Goal: Task Accomplishment & Management: Manage account settings

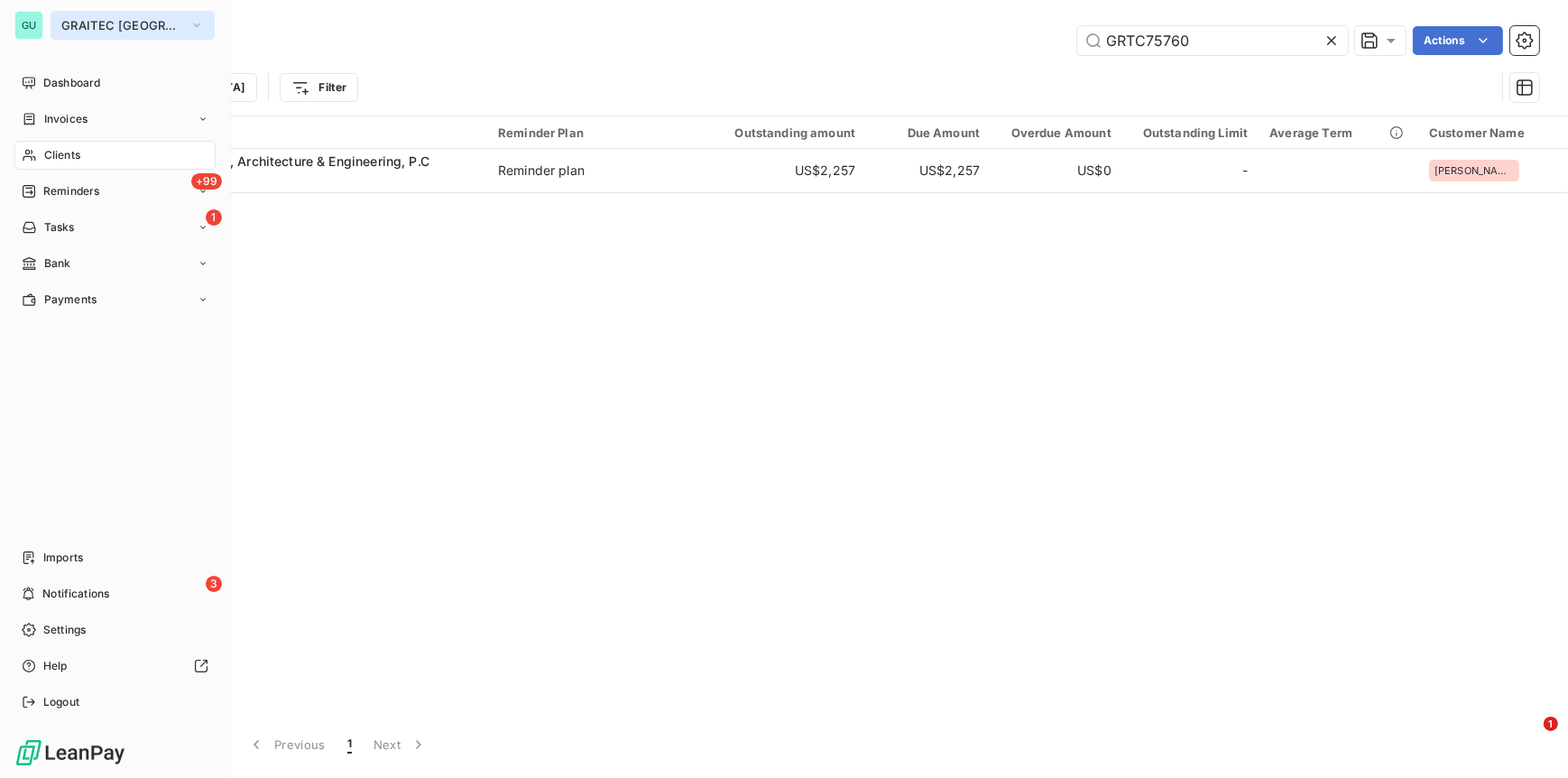
click at [146, 14] on button "GRAITEC [GEOGRAPHIC_DATA]" at bounding box center [133, 24] width 164 height 29
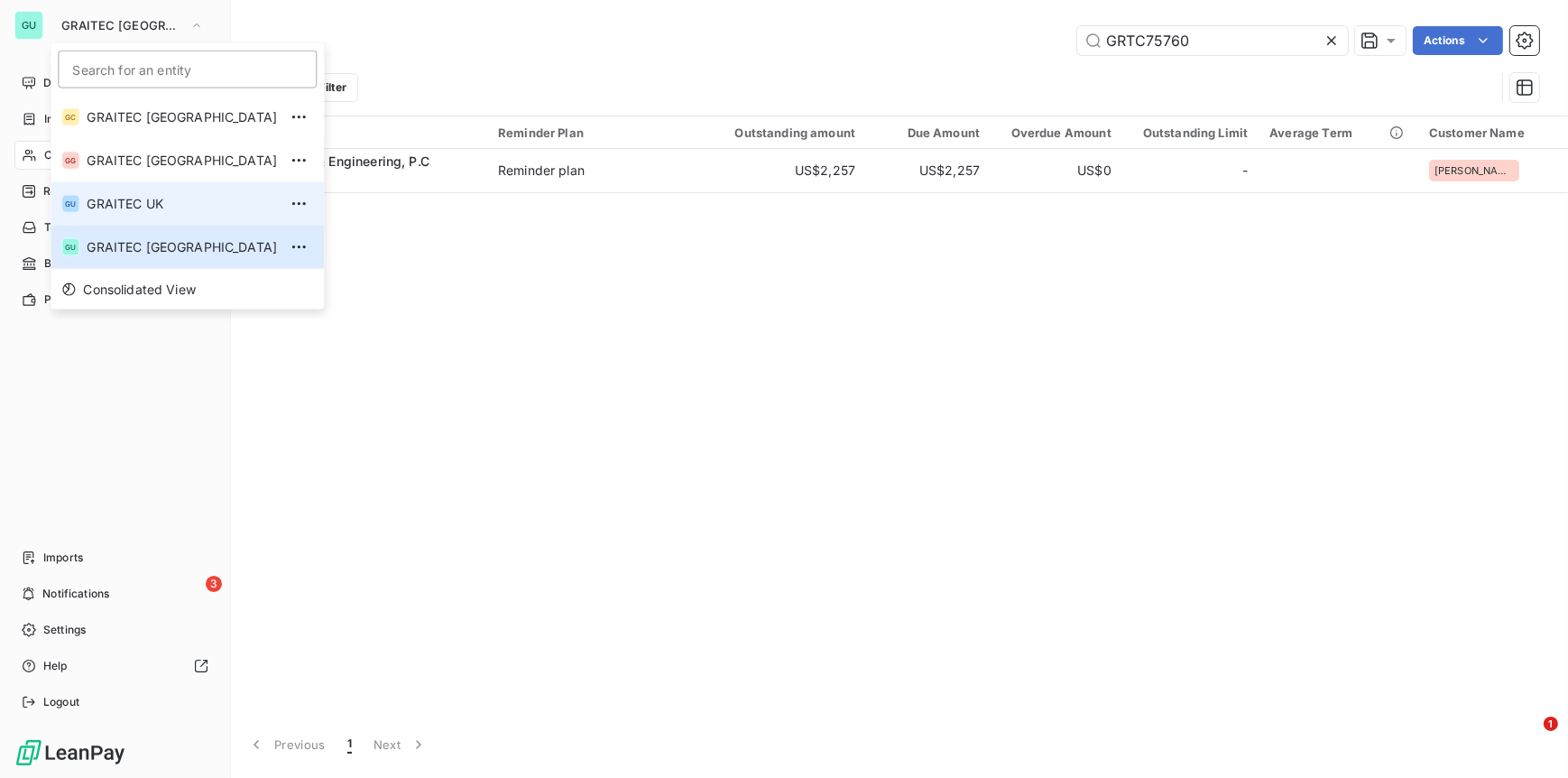
click at [118, 203] on span "GRAITEC UK" at bounding box center [182, 203] width 190 height 18
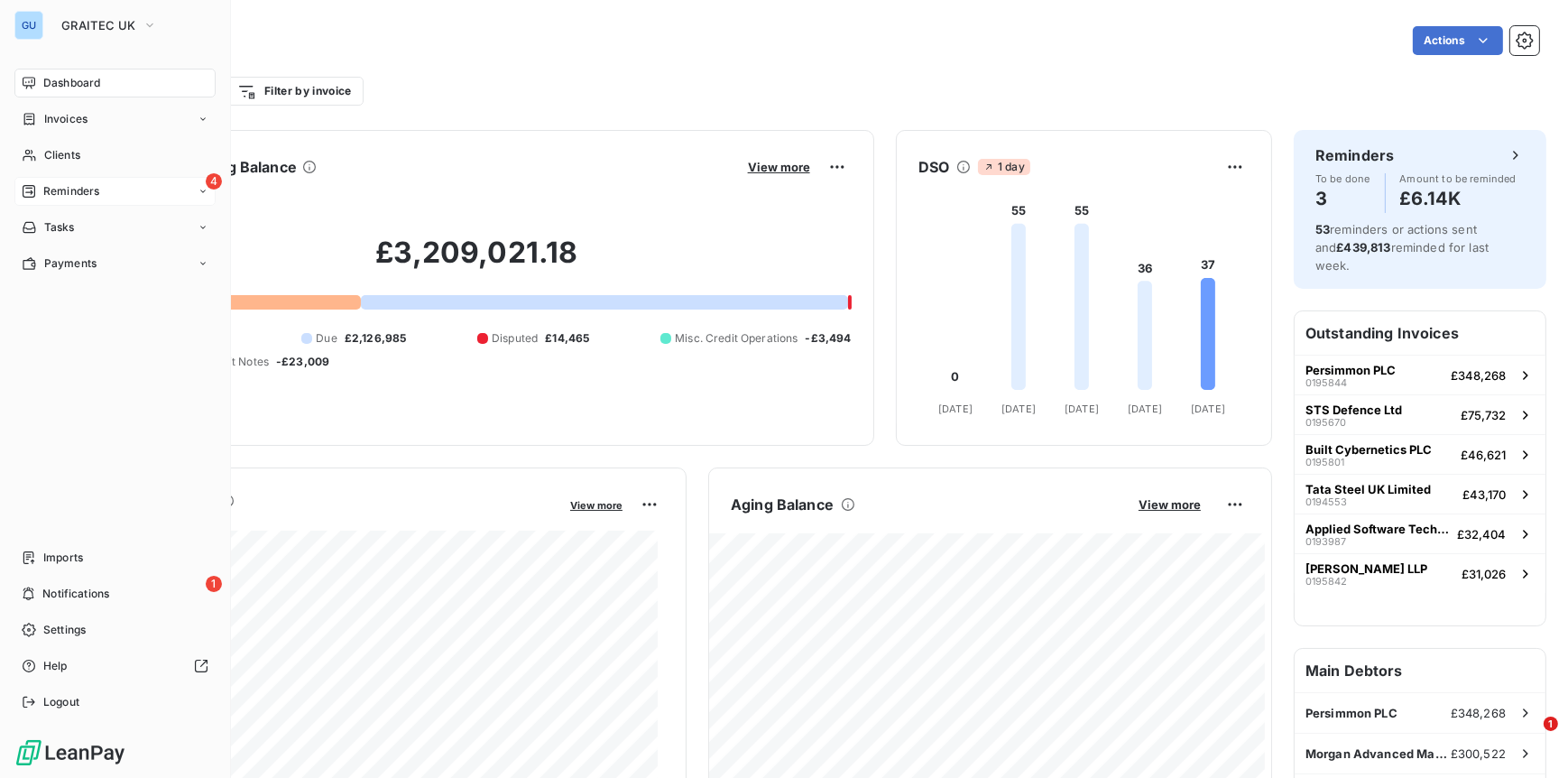
click at [87, 186] on span "Reminders" at bounding box center [71, 191] width 56 height 16
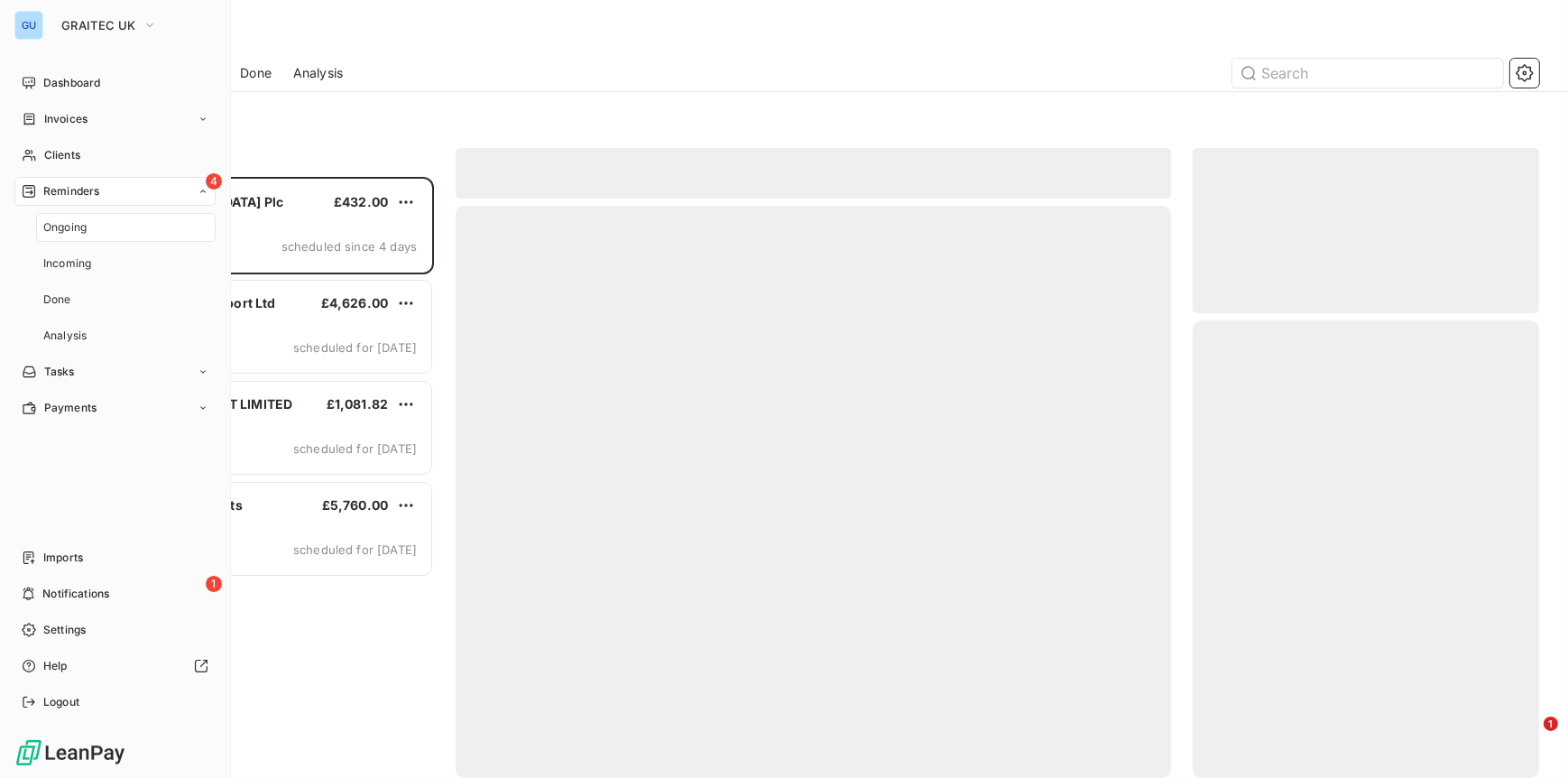
scroll to position [587, 333]
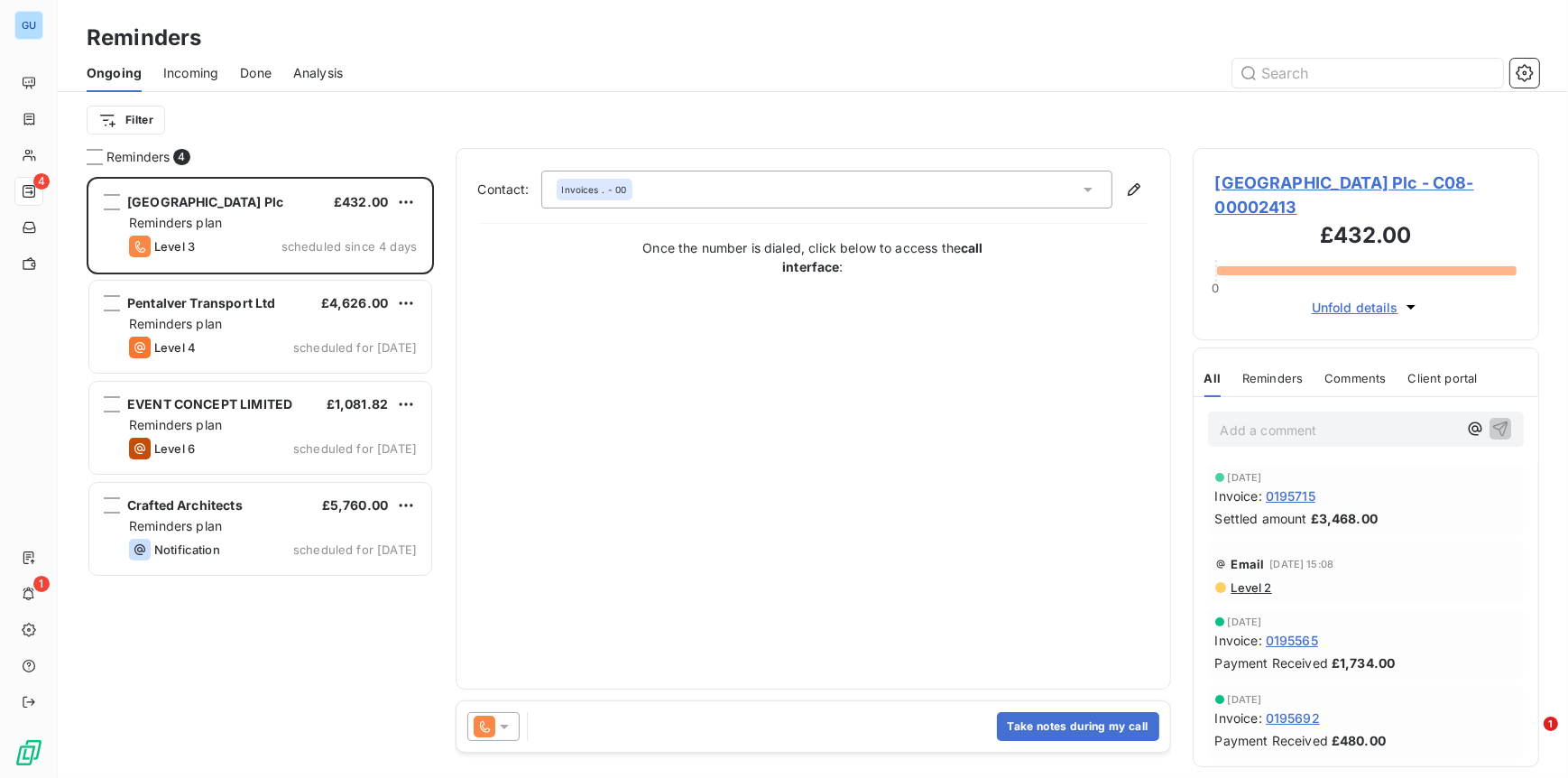
click at [590, 513] on div "Contact: Invoices . - 00 Once the number is dialed, click below to access the c…" at bounding box center [814, 418] width 671 height 496
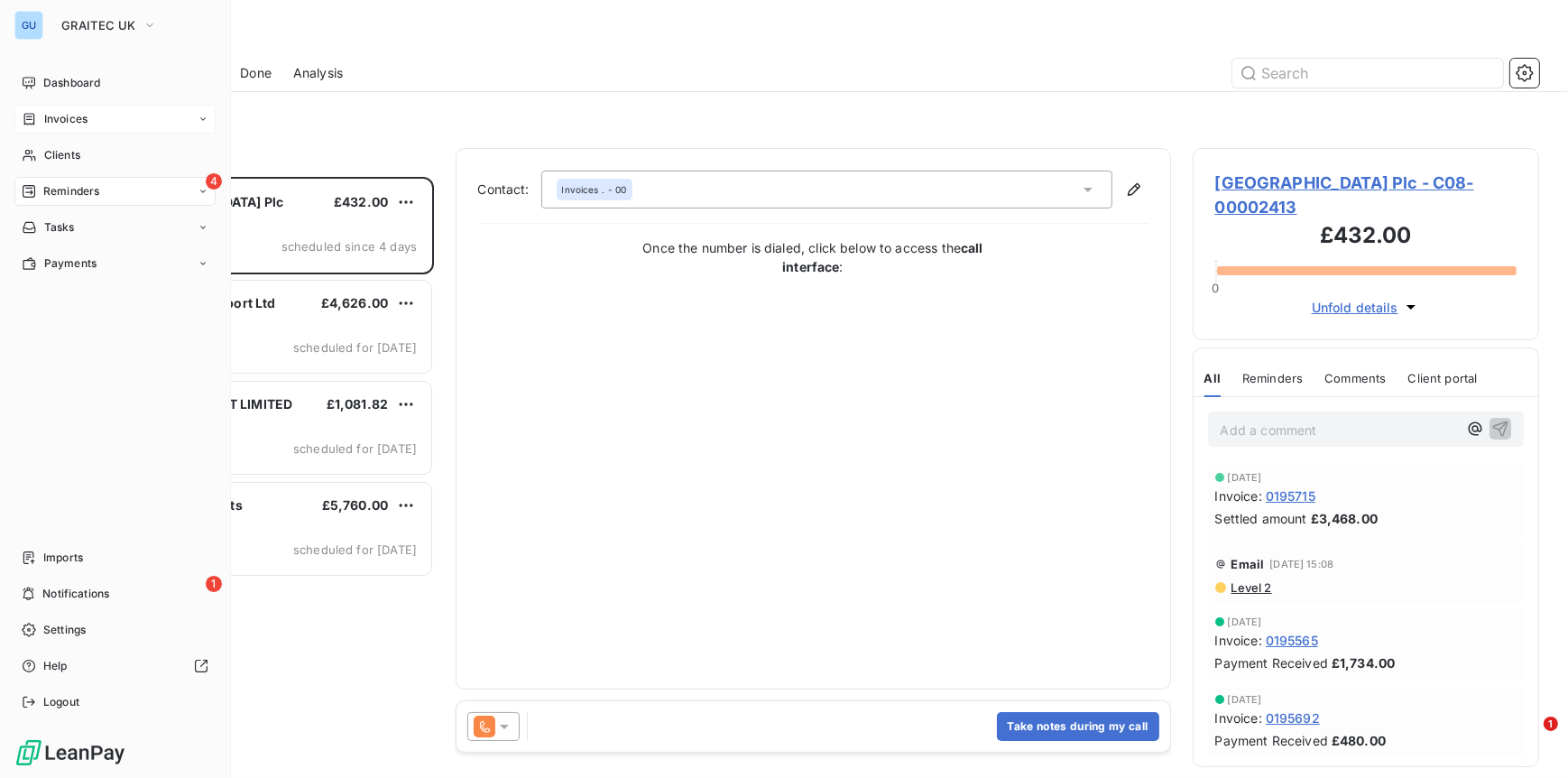
click at [65, 122] on span "Invoices" at bounding box center [66, 119] width 43 height 16
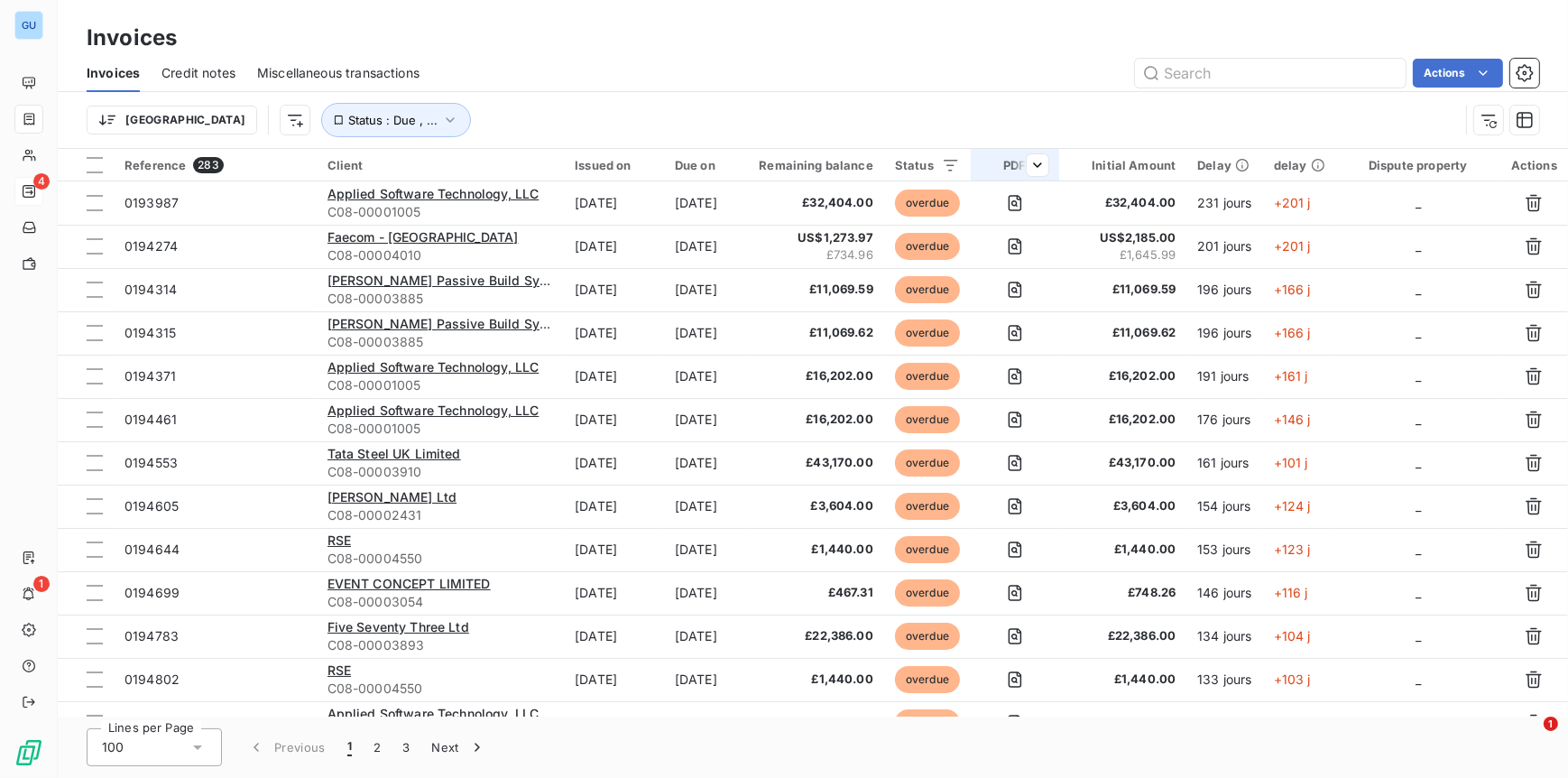
click at [1030, 162] on div at bounding box center [1030, 165] width 36 height 22
click at [1033, 207] on icon at bounding box center [1030, 213] width 18 height 18
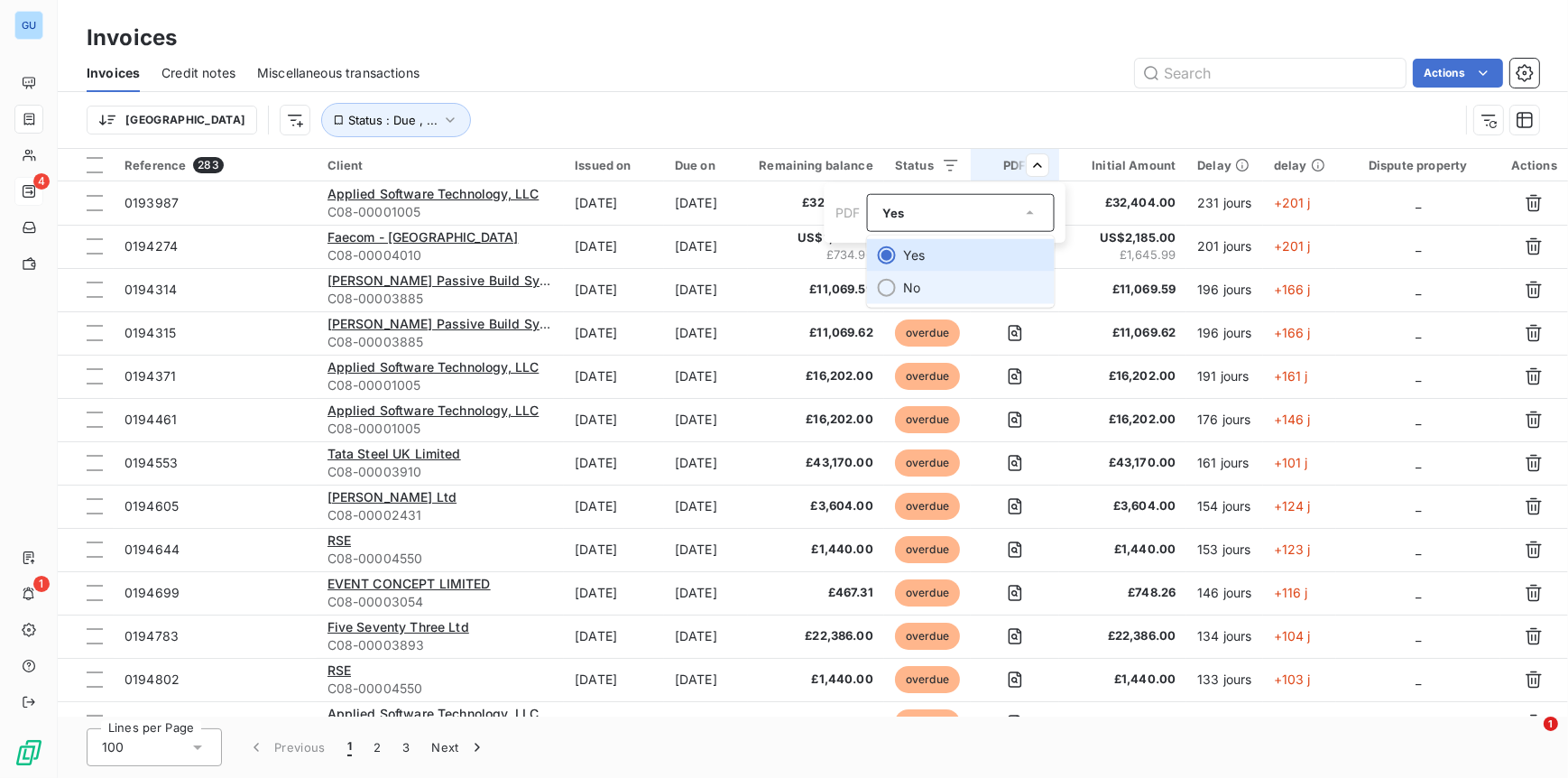
click at [913, 284] on li "No" at bounding box center [961, 287] width 187 height 32
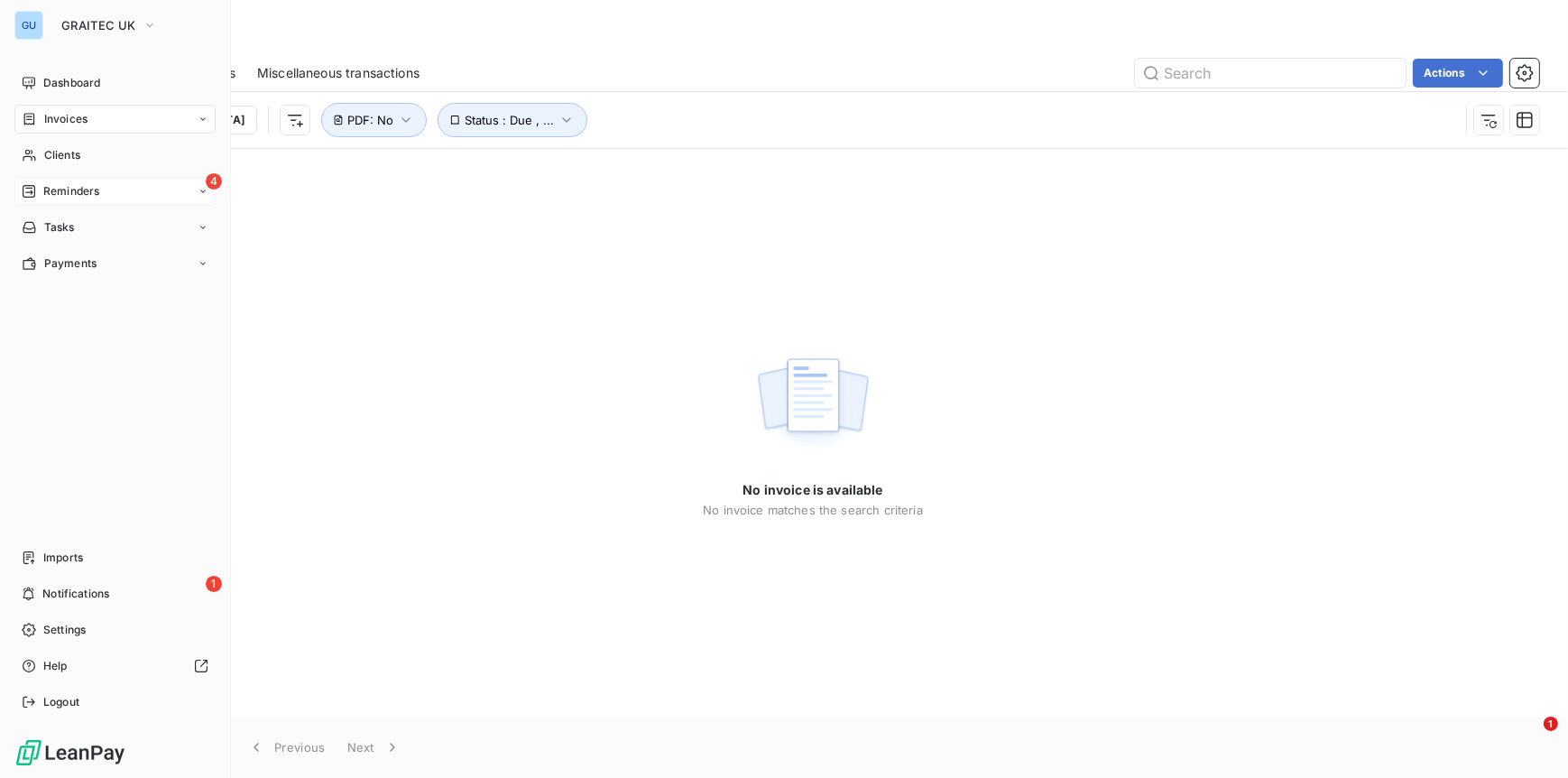
click at [72, 191] on span "Reminders" at bounding box center [71, 191] width 56 height 16
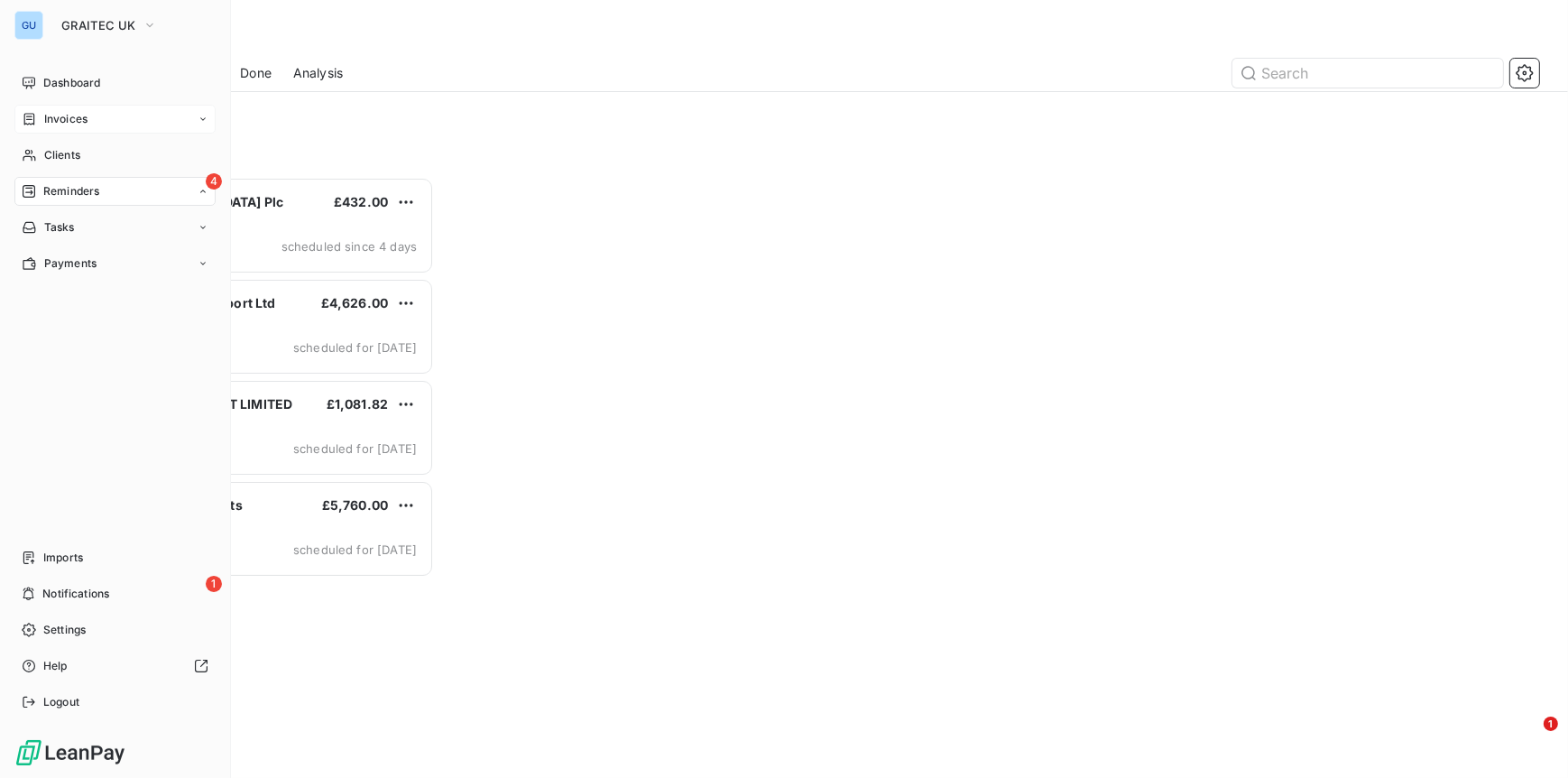
scroll to position [587, 333]
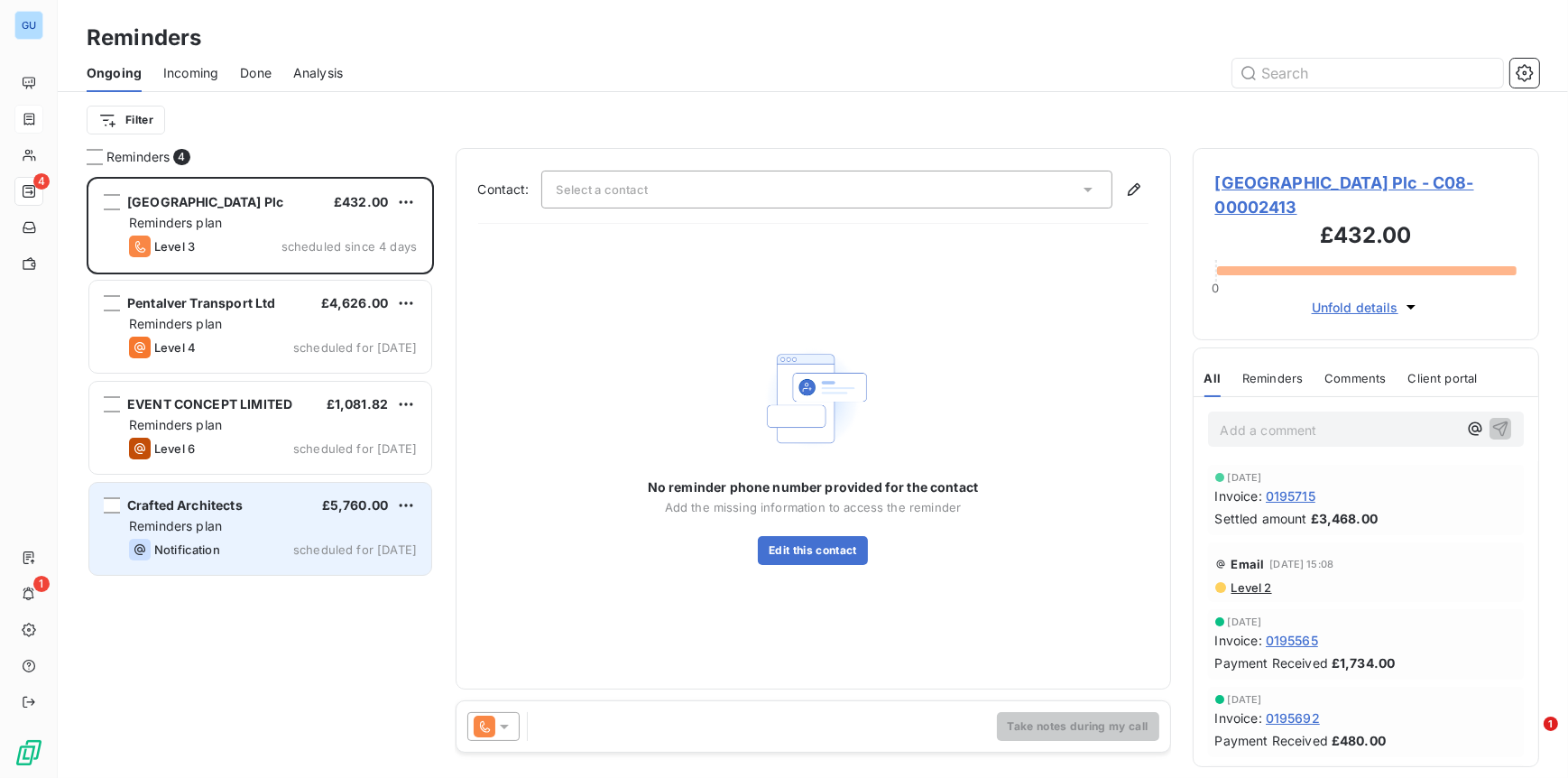
click at [290, 521] on div "Reminders plan" at bounding box center [273, 526] width 288 height 18
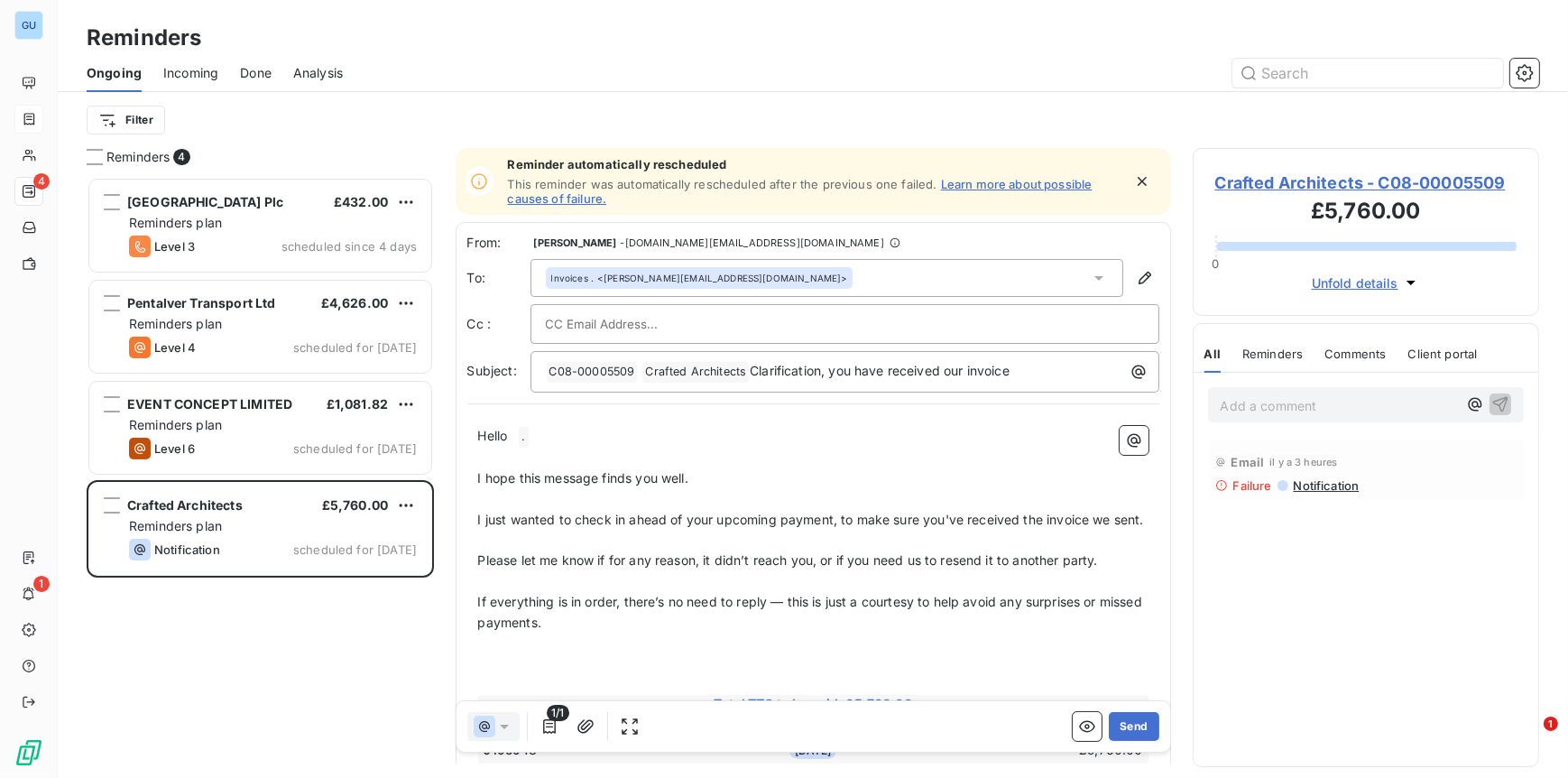
click at [1284, 185] on span "Crafted Architects - C08-00005509" at bounding box center [1366, 183] width 302 height 24
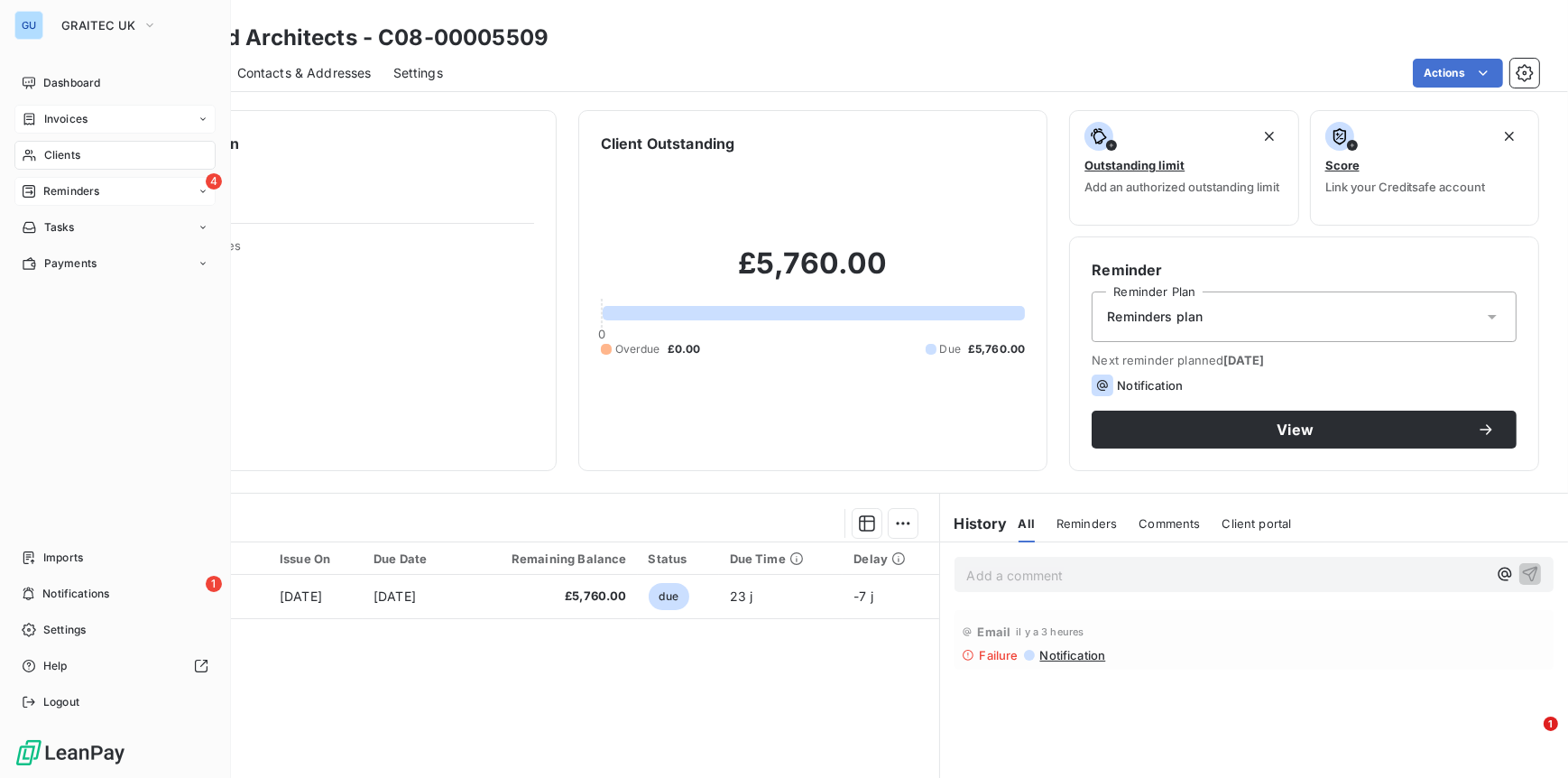
click at [77, 151] on span "Clients" at bounding box center [62, 154] width 36 height 16
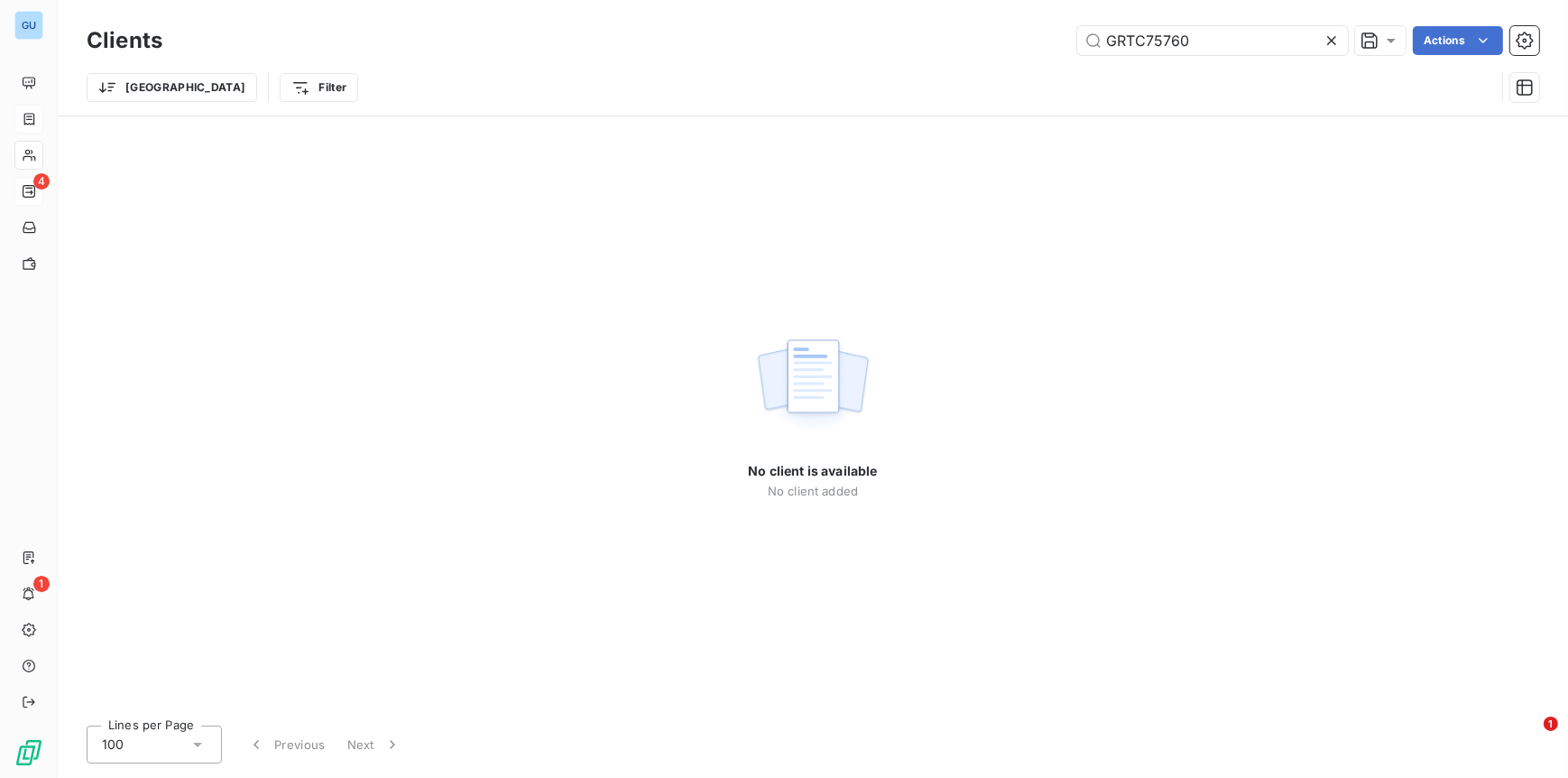
drag, startPoint x: 1195, startPoint y: 43, endPoint x: 1024, endPoint y: 36, distance: 171.1
click at [1024, 36] on div "GRTC75760 Actions" at bounding box center [861, 41] width 1355 height 29
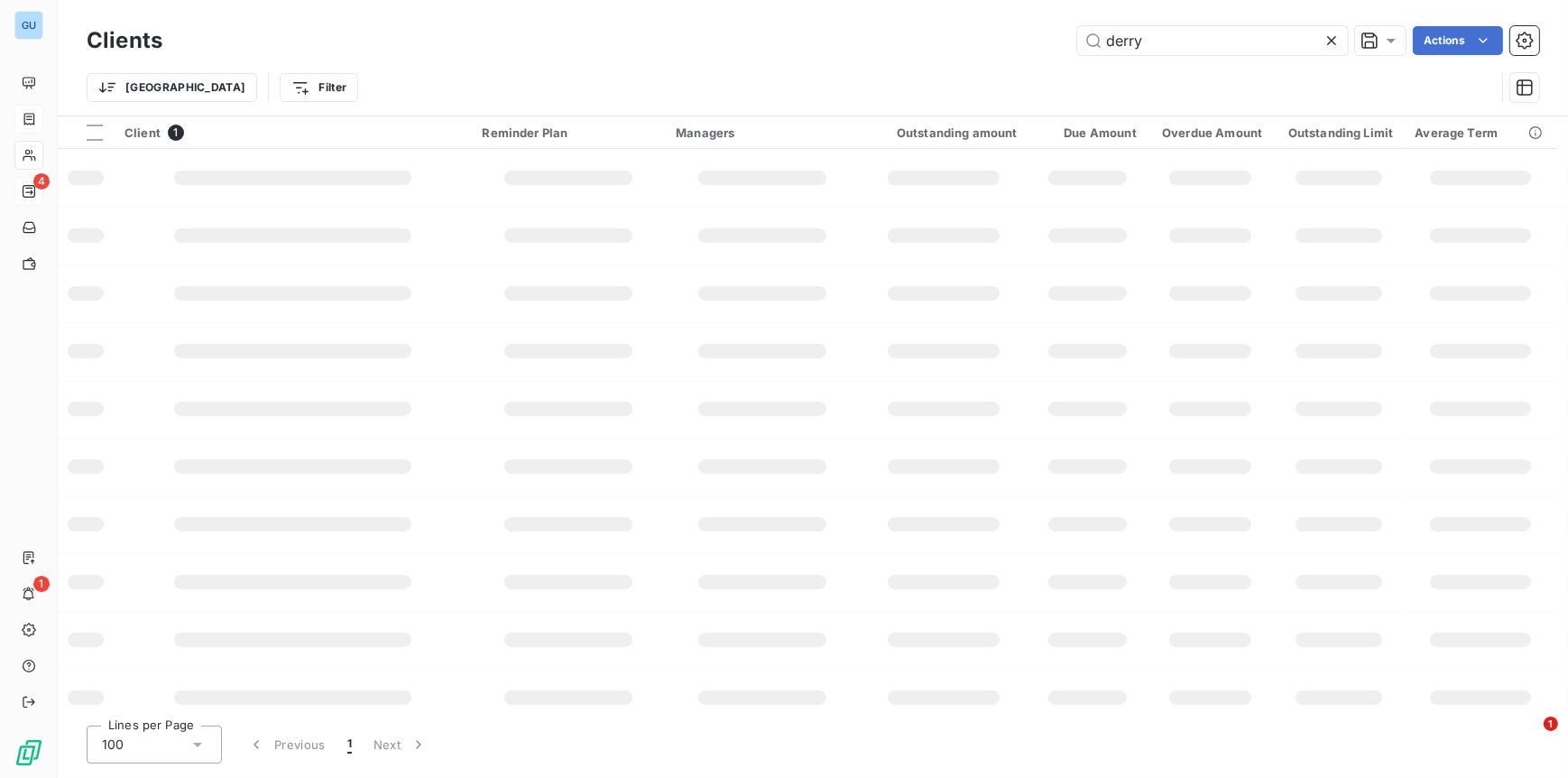
type input "derry"
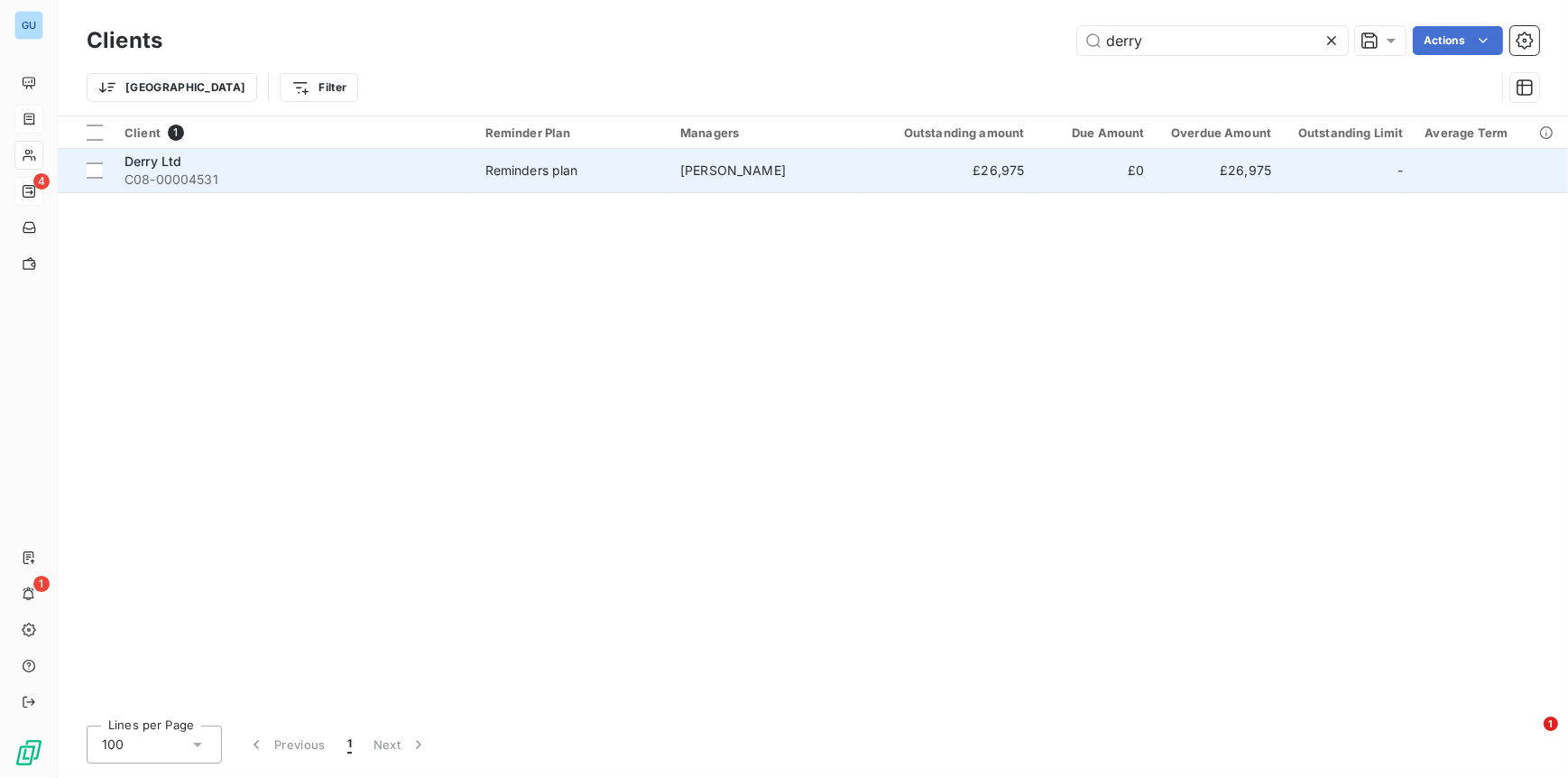
click at [138, 168] on span "Derry Ltd" at bounding box center [153, 161] width 57 height 15
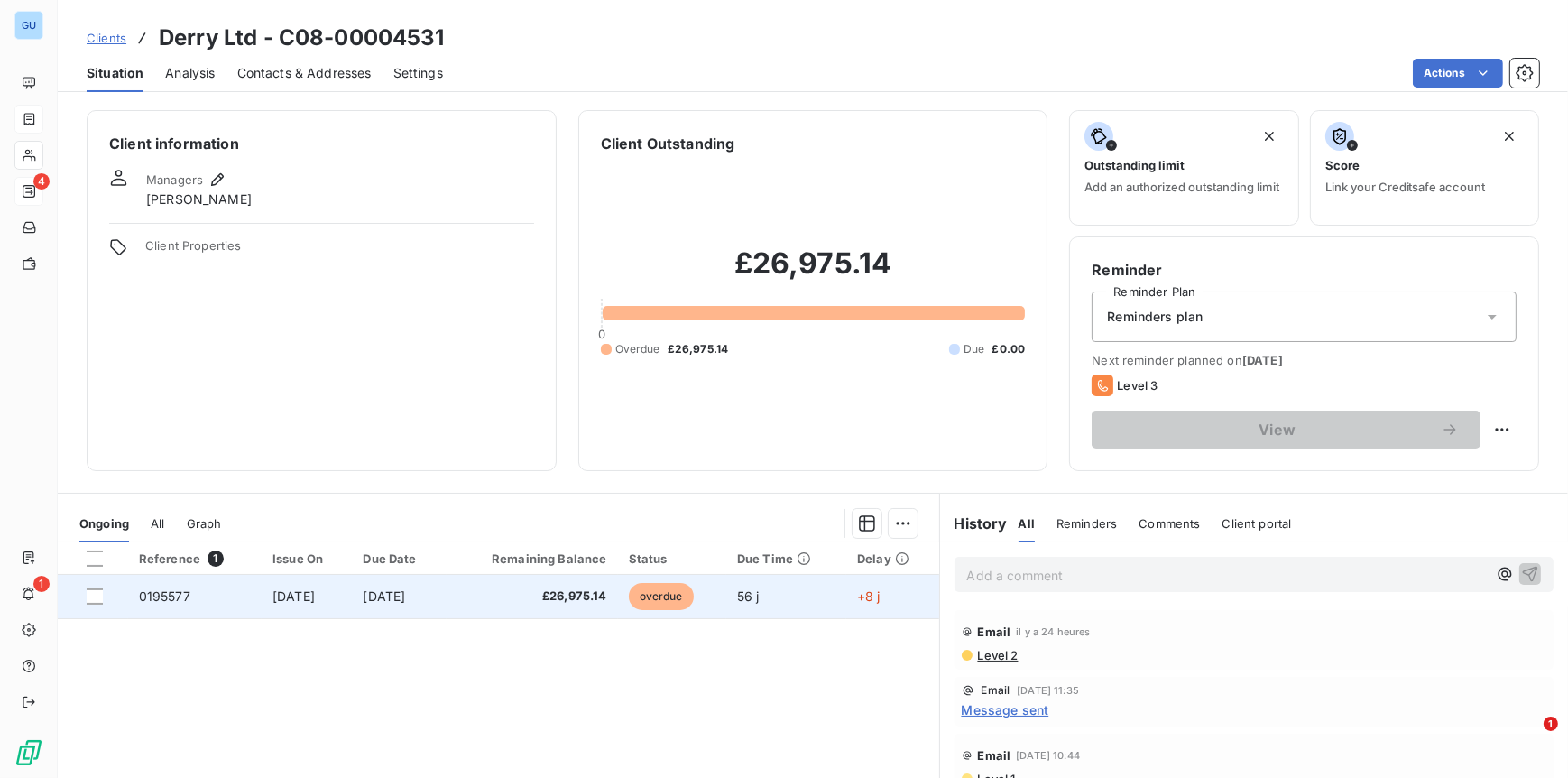
click at [170, 595] on span "0195577" at bounding box center [165, 596] width 52 height 15
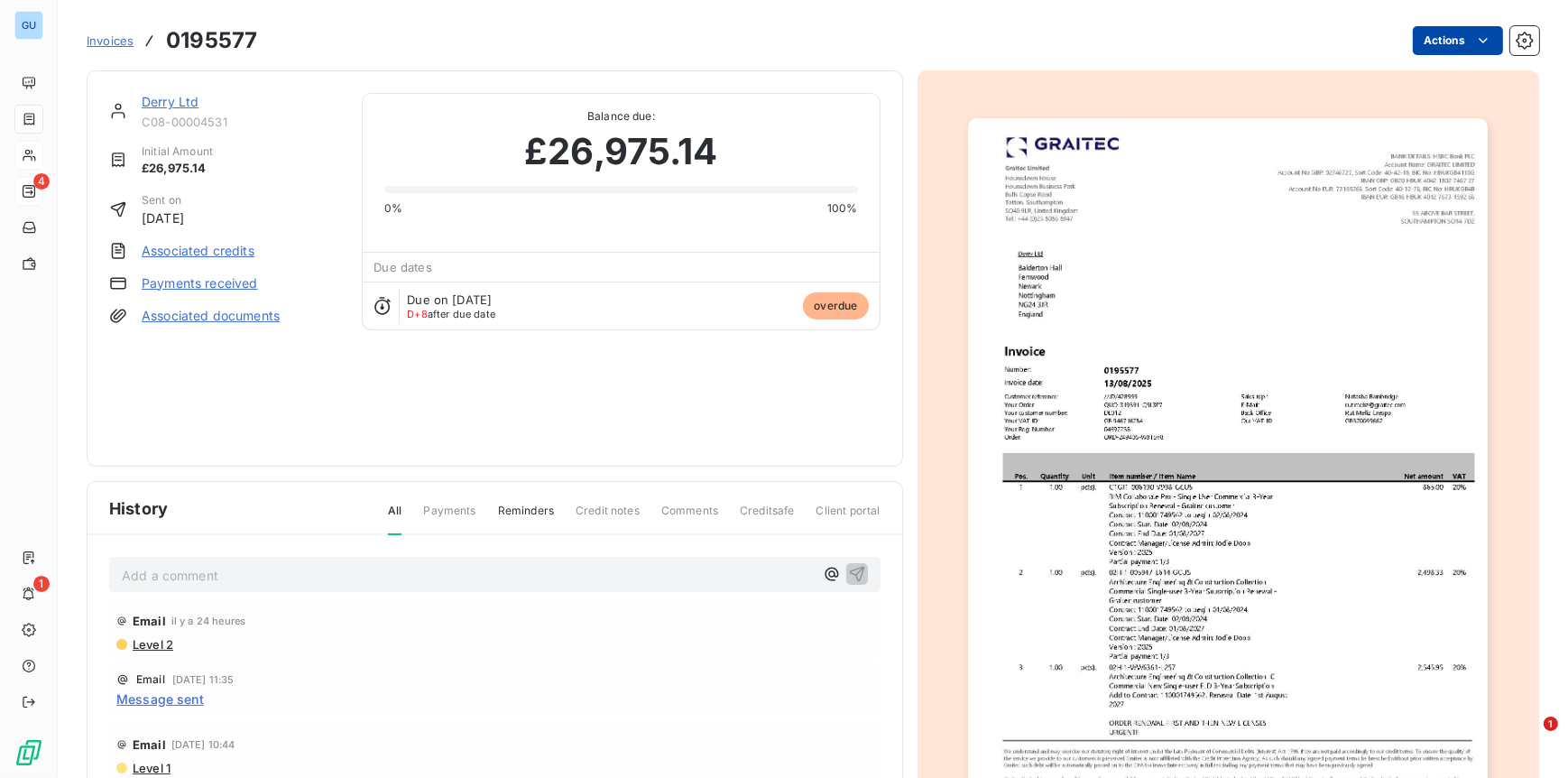
click at [1423, 41] on html "GU 4 1 Invoices 0195577 Actions Derry Ltd C08-00004531 Initial Amount £26,975.1…" at bounding box center [784, 389] width 1568 height 778
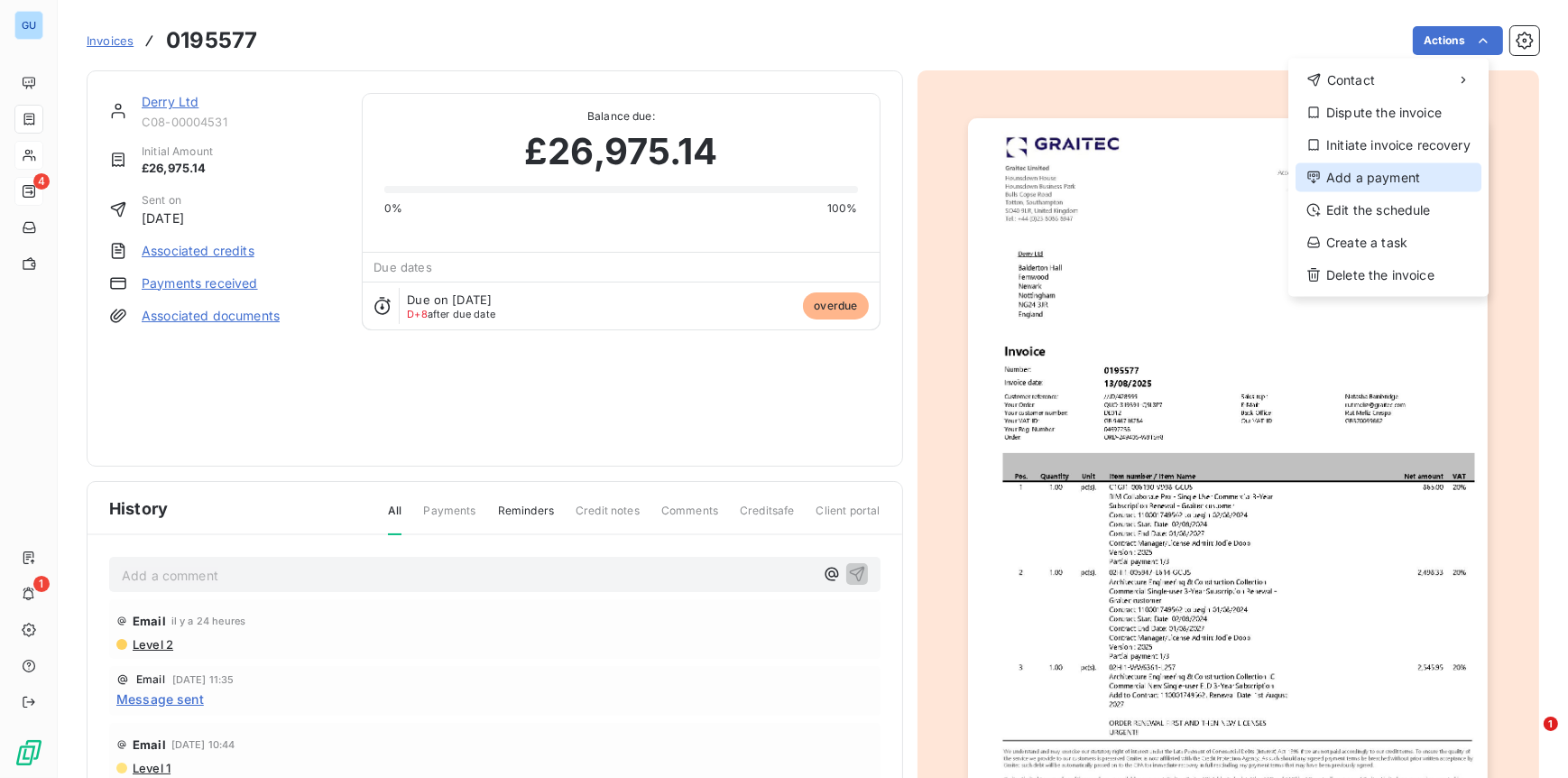
click at [1349, 186] on div "Add a payment" at bounding box center [1388, 177] width 186 height 29
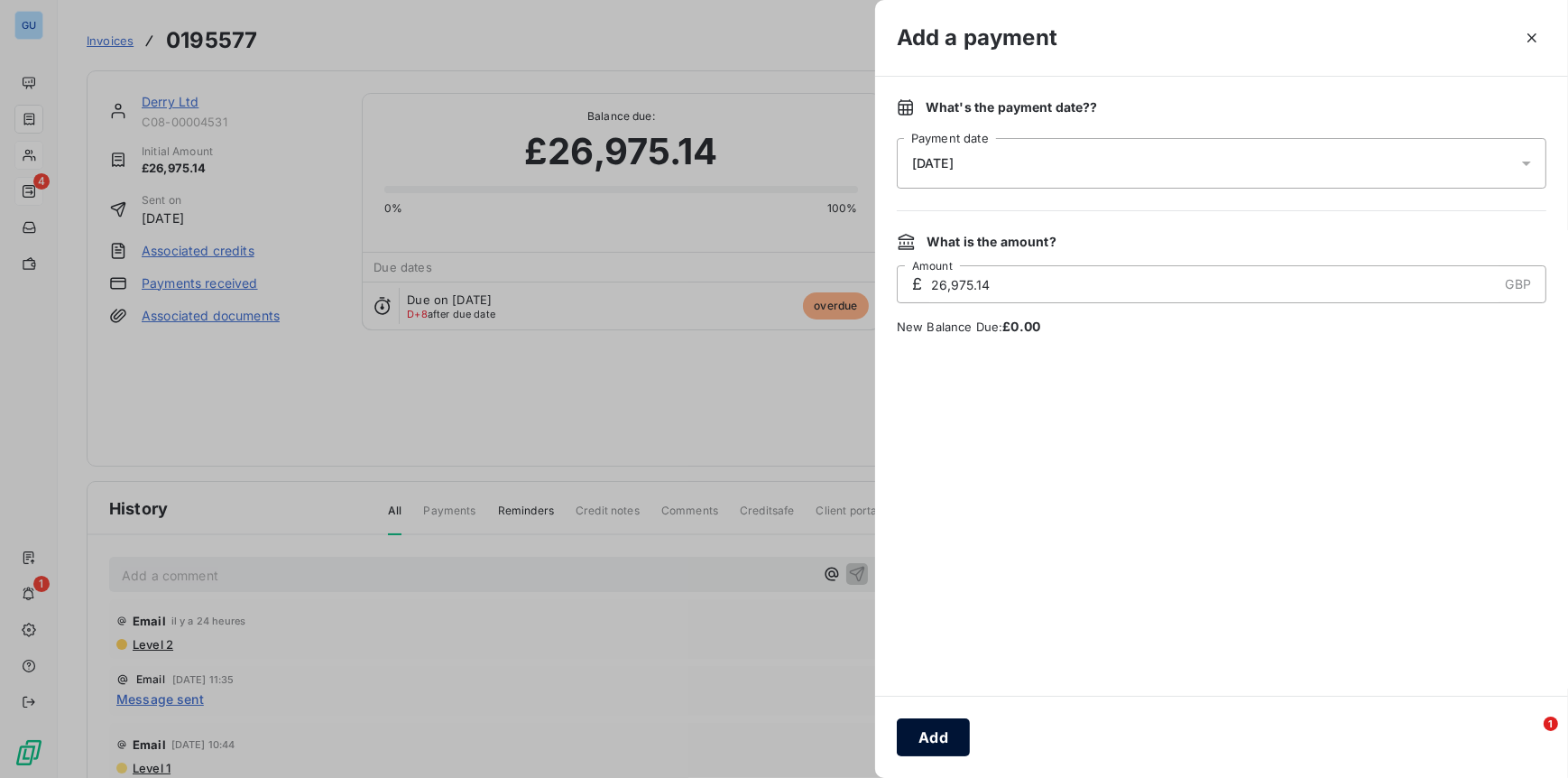
click at [935, 741] on button "Add" at bounding box center [933, 737] width 73 height 38
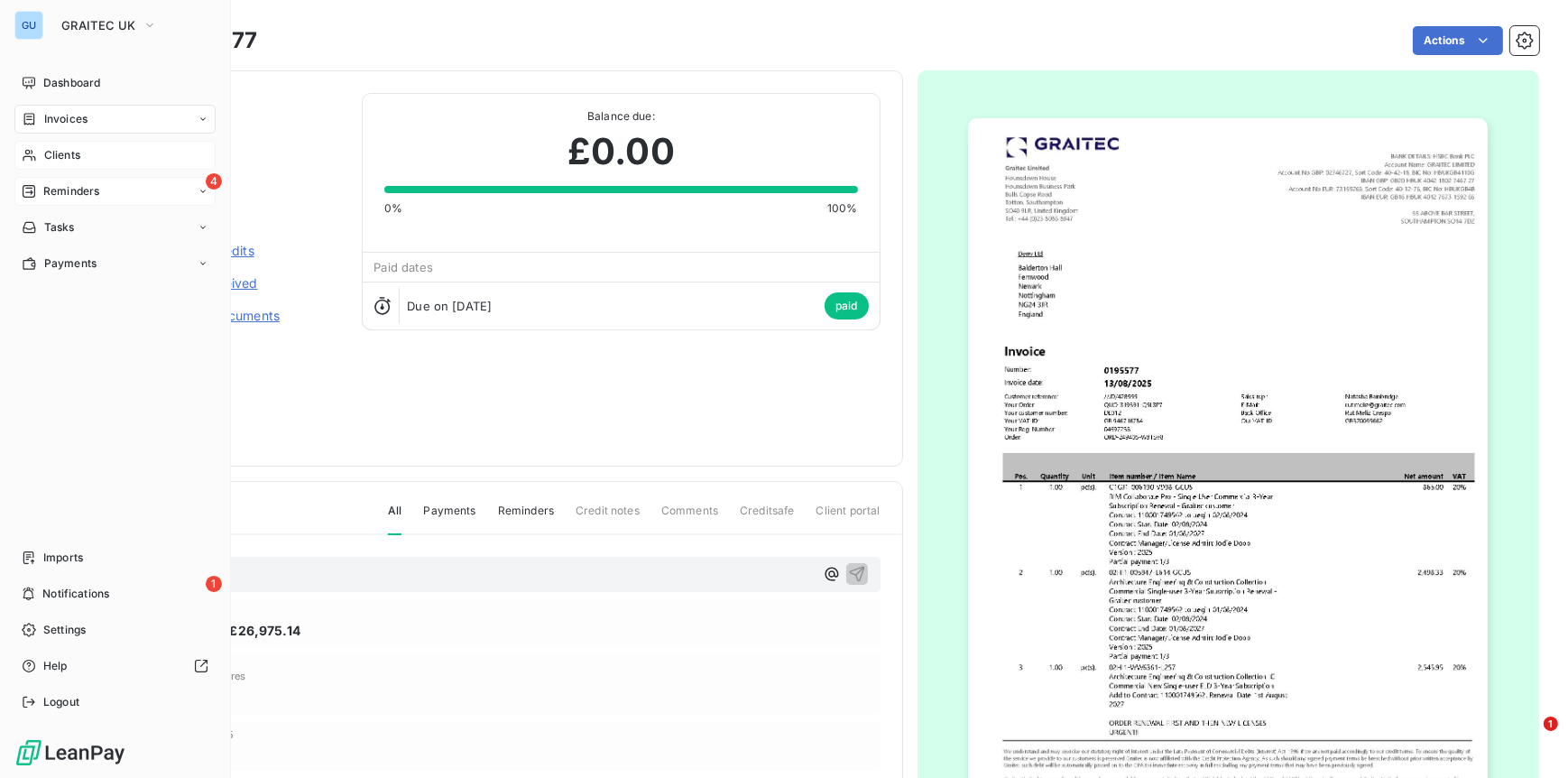
click at [67, 156] on span "Clients" at bounding box center [62, 154] width 36 height 16
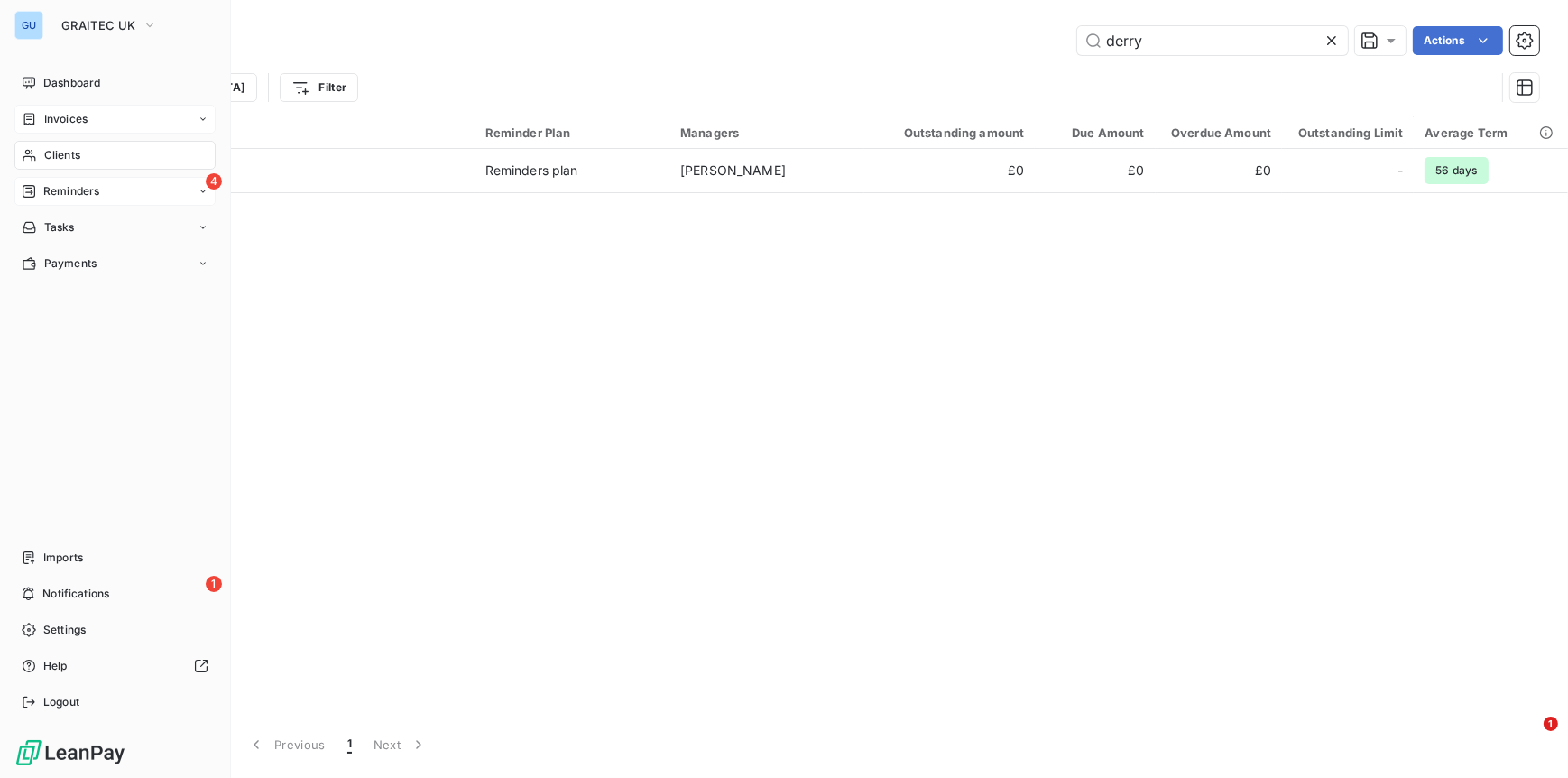
click at [61, 149] on span "Clients" at bounding box center [62, 154] width 36 height 16
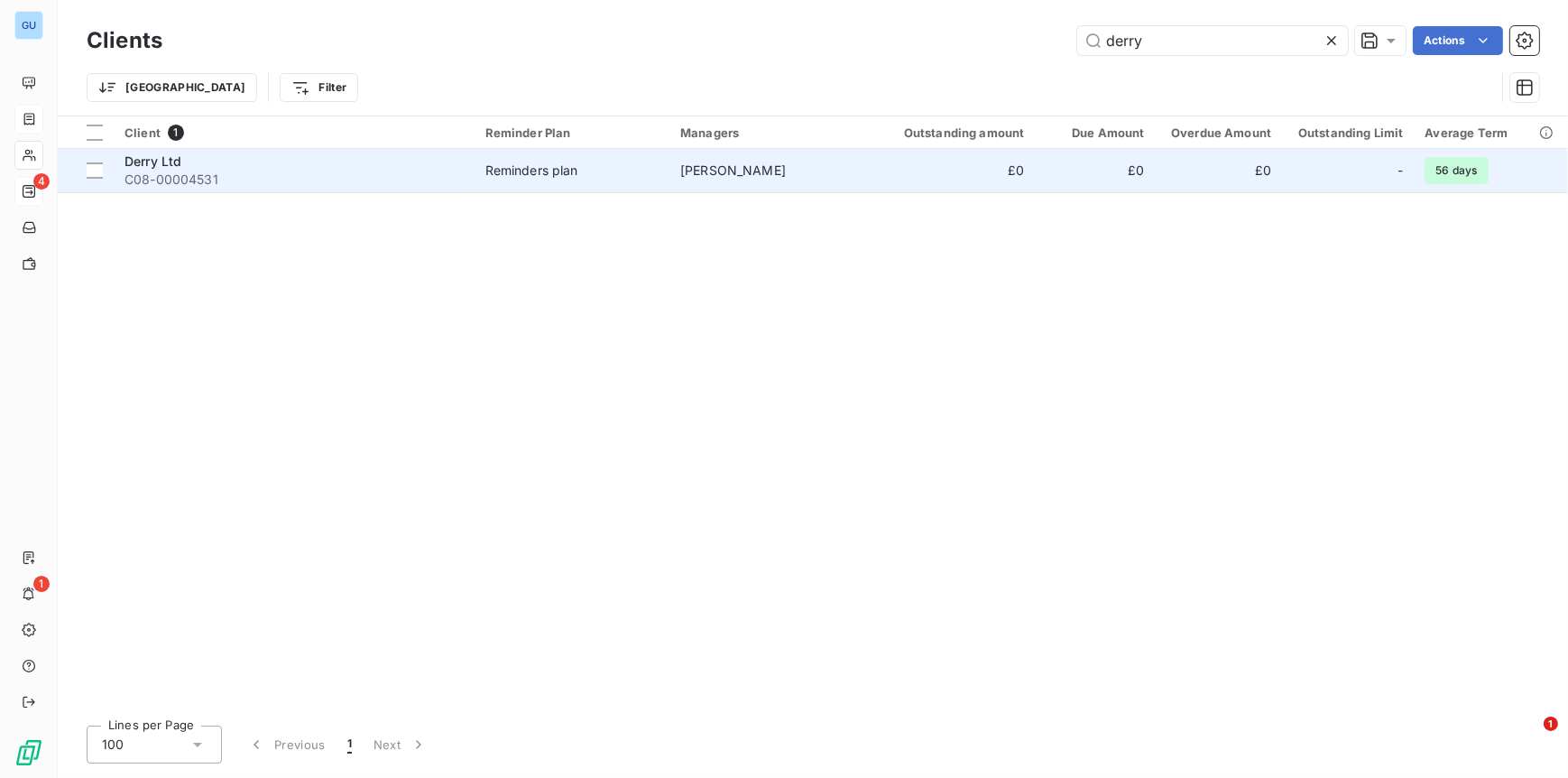
click at [162, 162] on span "Derry Ltd" at bounding box center [153, 161] width 57 height 15
